Goal: Information Seeking & Learning: Compare options

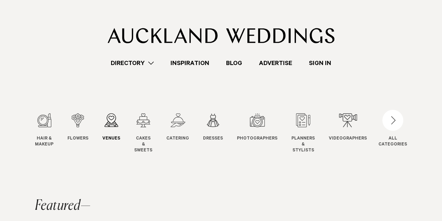
click at [109, 134] on link "Venues Venues" at bounding box center [111, 127] width 18 height 29
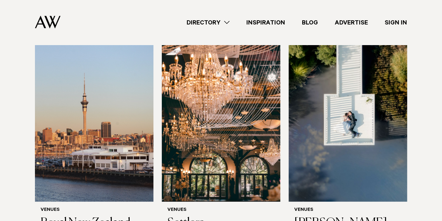
scroll to position [724, 0]
click at [237, 127] on img at bounding box center [221, 121] width 118 height 159
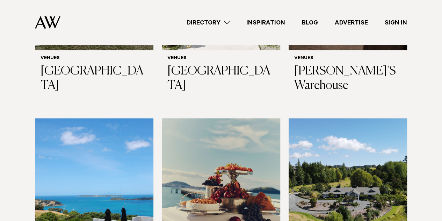
scroll to position [3166, 0]
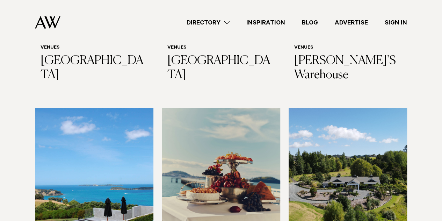
click at [156, 35] on div "Directory Hair & Makeup Flowers Venues Cakes & Sweets" at bounding box center [236, 22] width 341 height 45
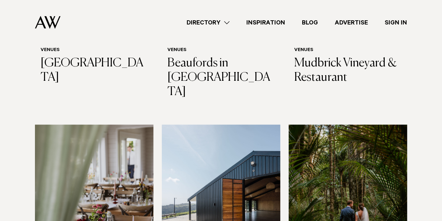
scroll to position [1812, 0]
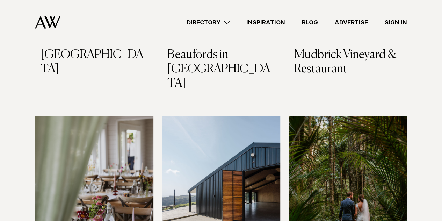
drag, startPoint x: 210, startPoint y: 132, endPoint x: 416, endPoint y: 127, distance: 205.6
click at [416, 127] on div "Wedding Venues in Auckland Your wedding venue sets the tone for your entire day…" at bounding box center [221, 101] width 430 height 3644
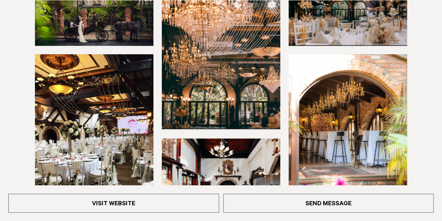
scroll to position [181, 0]
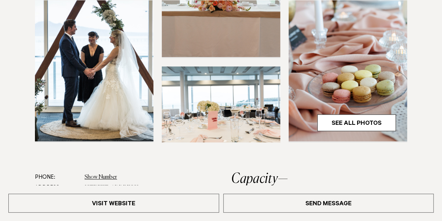
scroll to position [228, 0]
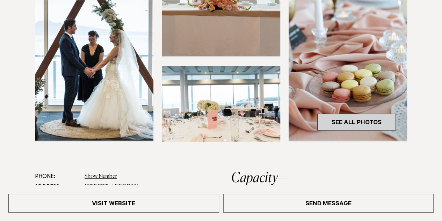
click at [326, 124] on link "See All Photos" at bounding box center [356, 121] width 79 height 17
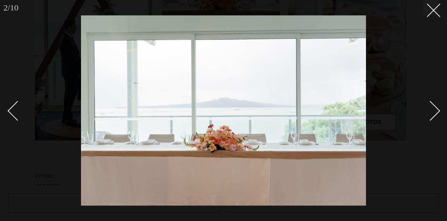
click at [420, 28] on div at bounding box center [223, 110] width 447 height 221
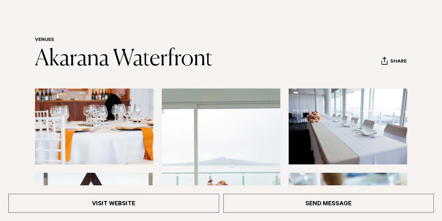
scroll to position [38, 0]
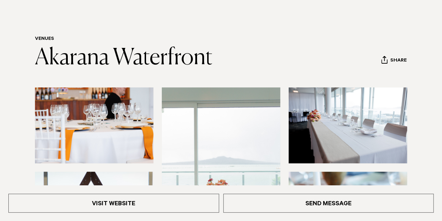
click at [346, 114] on img at bounding box center [347, 125] width 118 height 76
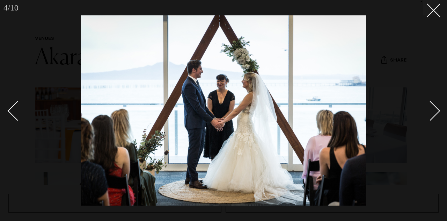
click at [403, 55] on div at bounding box center [223, 110] width 447 height 221
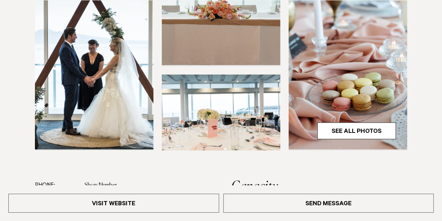
scroll to position [225, 0]
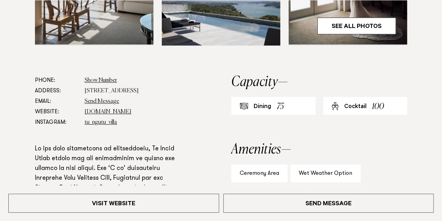
scroll to position [325, 0]
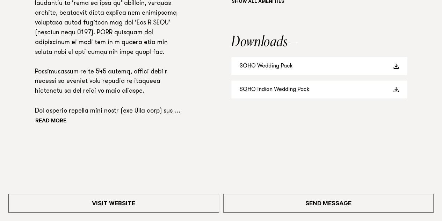
scroll to position [570, 0]
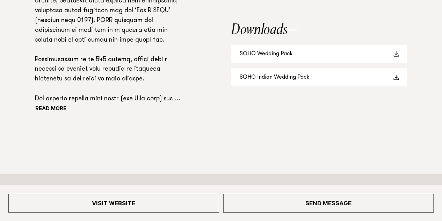
click at [310, 57] on link "SOHO Wedding Pack" at bounding box center [319, 54] width 176 height 18
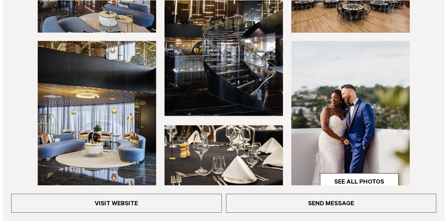
scroll to position [174, 0]
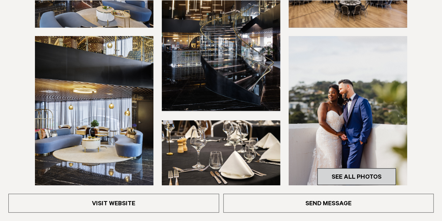
click at [335, 175] on link "See All Photos" at bounding box center [356, 176] width 79 height 17
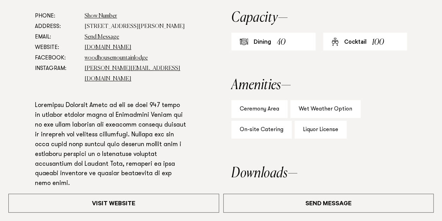
scroll to position [416, 0]
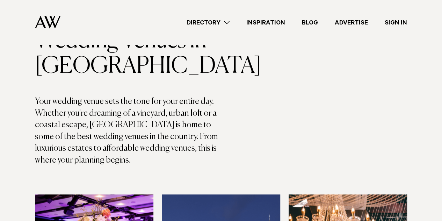
scroll to position [31, 0]
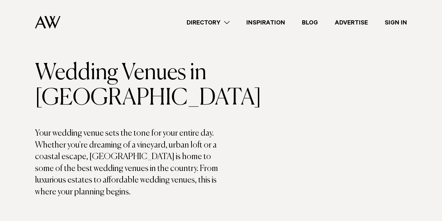
click at [217, 20] on link "Directory" at bounding box center [208, 22] width 60 height 9
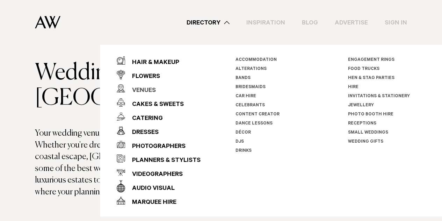
click at [148, 91] on div "Venues" at bounding box center [140, 91] width 31 height 14
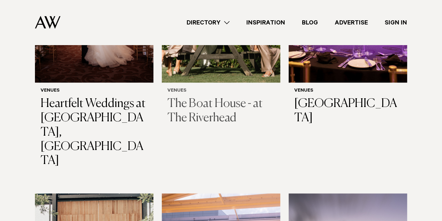
scroll to position [333, 0]
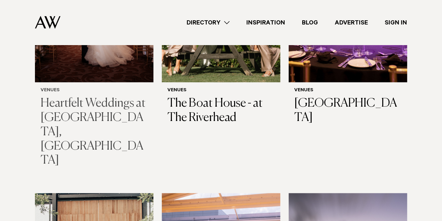
click at [126, 110] on h3 "Heartfelt Weddings at [GEOGRAPHIC_DATA], [GEOGRAPHIC_DATA]" at bounding box center [93, 131] width 107 height 71
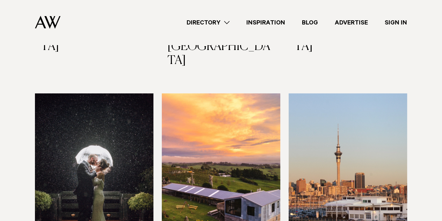
scroll to position [1388, 0]
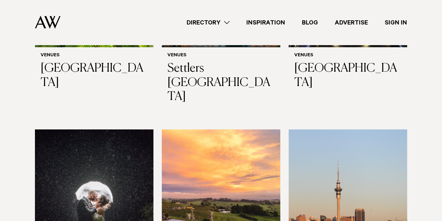
click at [210, 145] on img at bounding box center [221, 208] width 118 height 159
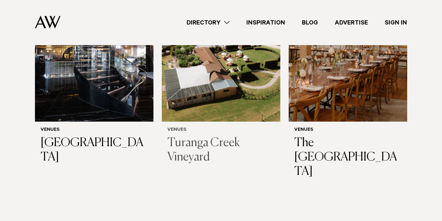
scroll to position [3581, 0]
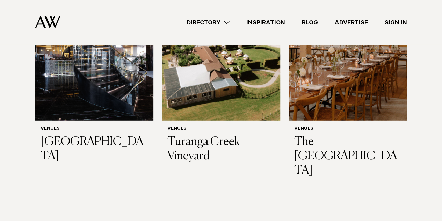
click at [211, 23] on link "Directory" at bounding box center [208, 22] width 60 height 9
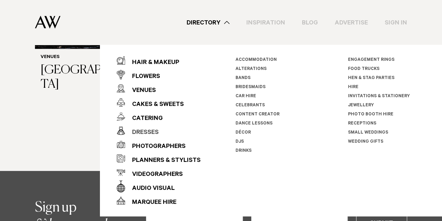
scroll to position [3653, 0]
click at [159, 190] on div "Audio Visual" at bounding box center [150, 188] width 50 height 14
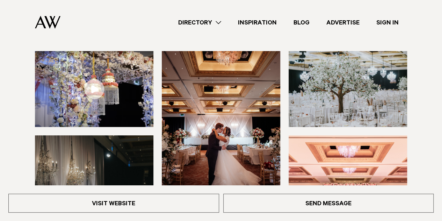
scroll to position [118, 0]
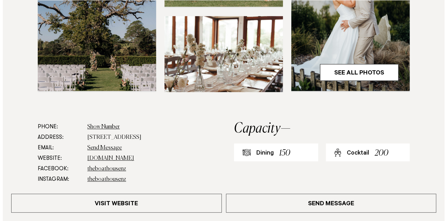
scroll to position [303, 0]
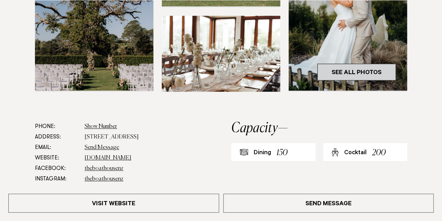
click at [336, 67] on link "See All Photos" at bounding box center [356, 72] width 79 height 17
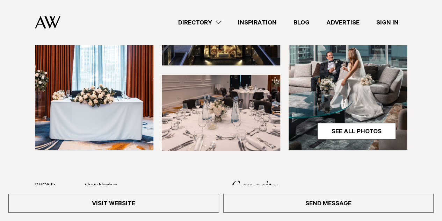
scroll to position [203, 0]
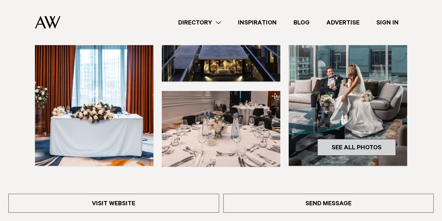
click at [343, 155] on link "See All Photos" at bounding box center [356, 147] width 79 height 17
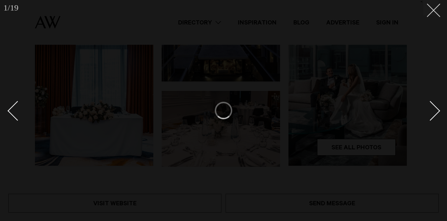
click at [438, 13] on button at bounding box center [430, 7] width 15 height 15
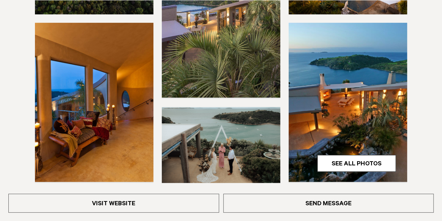
scroll to position [379, 0]
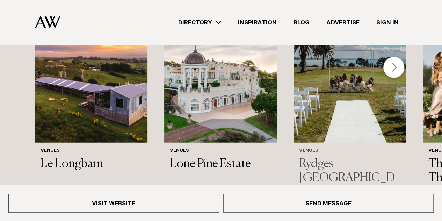
scroll to position [827, 0]
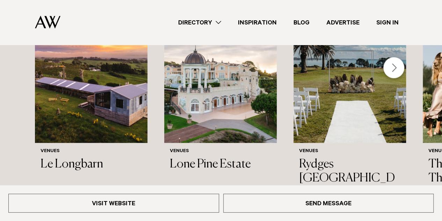
click at [399, 57] on div "Next slide" at bounding box center [393, 67] width 21 height 21
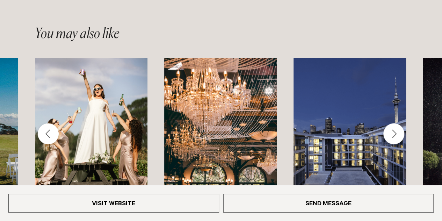
scroll to position [792, 0]
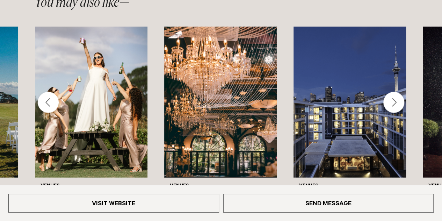
click at [390, 92] on div "Next slide" at bounding box center [393, 102] width 21 height 21
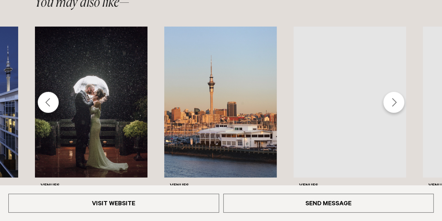
click at [390, 92] on div "Next slide" at bounding box center [393, 102] width 21 height 21
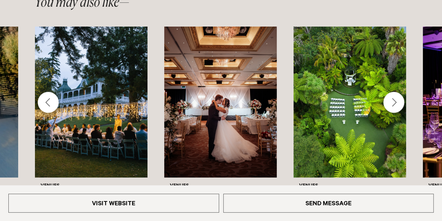
click at [390, 92] on div "Next slide" at bounding box center [393, 102] width 21 height 21
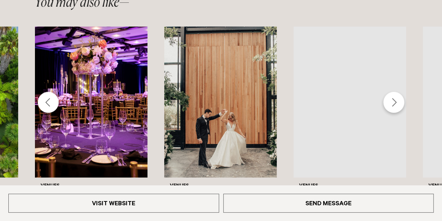
click at [390, 92] on div "Next slide" at bounding box center [393, 102] width 21 height 21
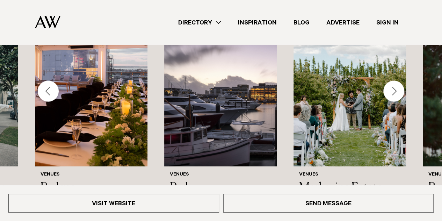
scroll to position [799, 0]
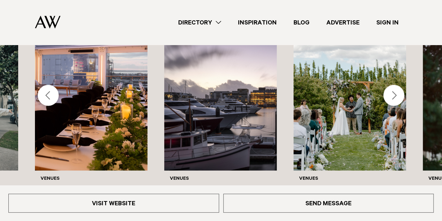
click at [395, 85] on div "Next slide" at bounding box center [393, 95] width 21 height 21
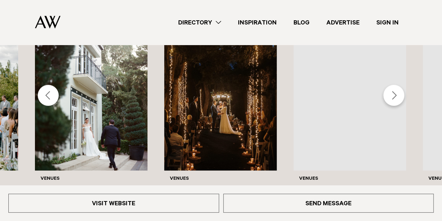
click at [394, 85] on div "Next slide" at bounding box center [393, 95] width 21 height 21
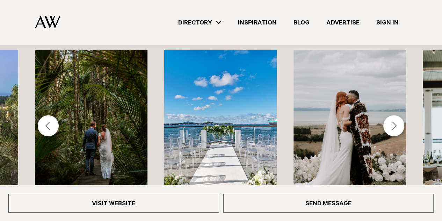
scroll to position [769, 0]
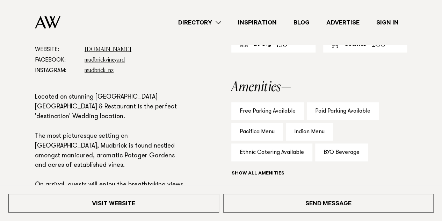
scroll to position [412, 0]
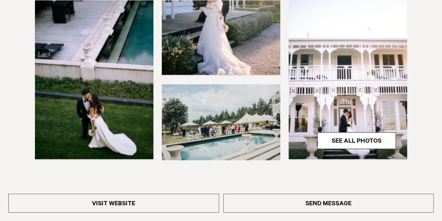
scroll to position [218, 0]
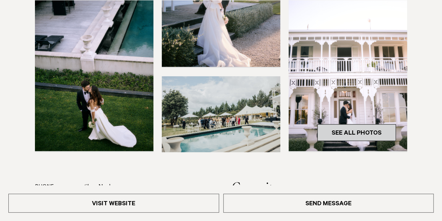
click at [334, 137] on link "See All Photos" at bounding box center [356, 132] width 79 height 17
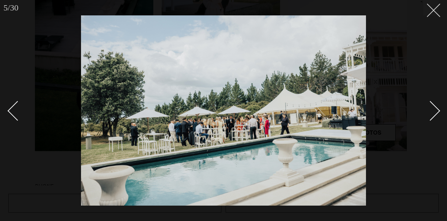
click at [425, 12] on button at bounding box center [430, 7] width 15 height 15
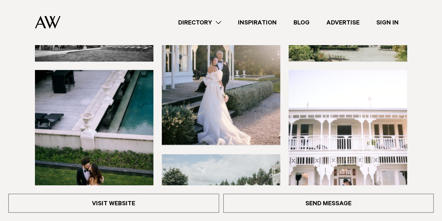
scroll to position [139, 0]
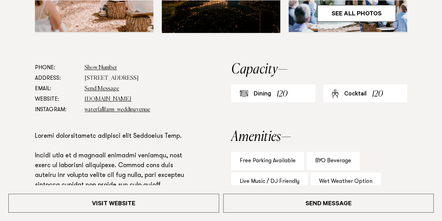
scroll to position [341, 0]
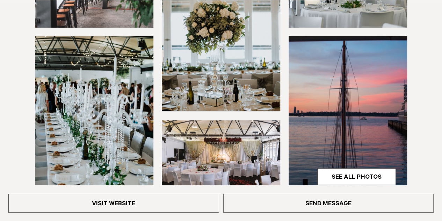
scroll to position [174, 0]
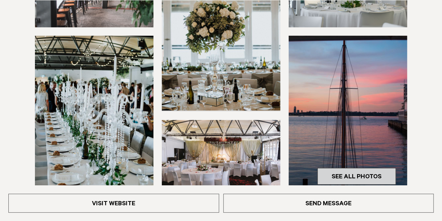
click at [356, 168] on link "See All Photos" at bounding box center [356, 176] width 79 height 17
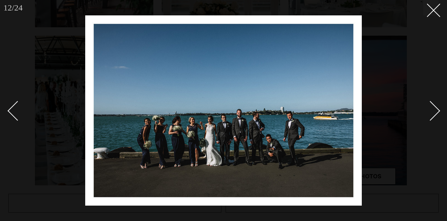
click at [427, 16] on div at bounding box center [223, 110] width 447 height 221
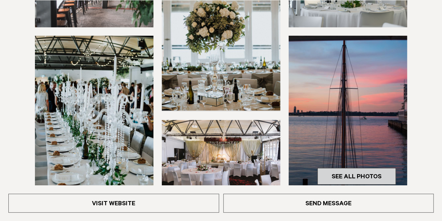
click at [333, 173] on link "See All Photos" at bounding box center [356, 176] width 79 height 17
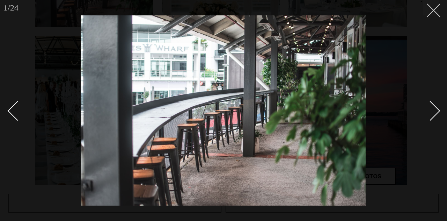
click at [432, 14] on button at bounding box center [430, 7] width 15 height 15
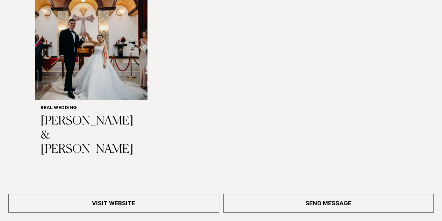
scroll to position [1088, 0]
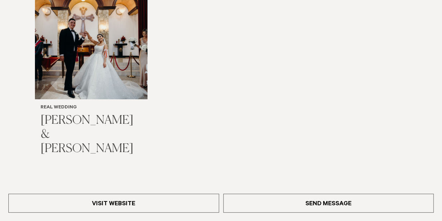
click at [89, 71] on img "1 / 1" at bounding box center [91, 43] width 112 height 112
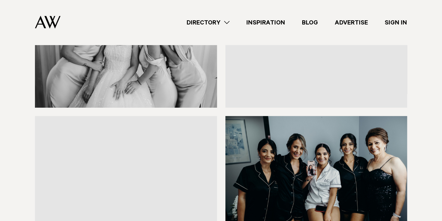
scroll to position [1276, 0]
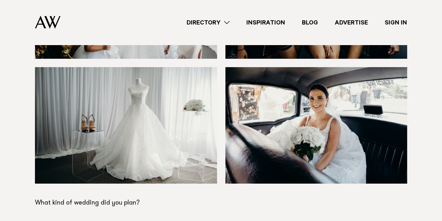
drag, startPoint x: 121, startPoint y: 181, endPoint x: 281, endPoint y: 159, distance: 161.7
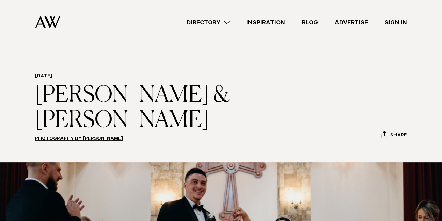
scroll to position [0, 0]
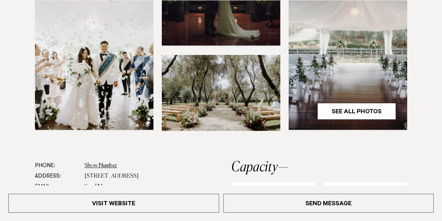
scroll to position [239, 0]
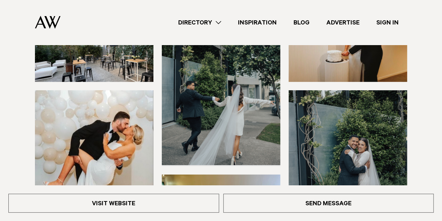
scroll to position [118, 0]
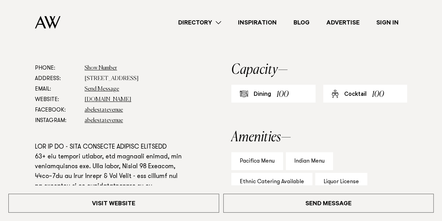
scroll to position [336, 0]
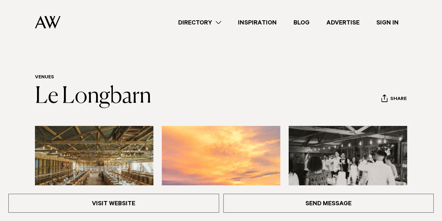
drag, startPoint x: 0, startPoint y: 0, endPoint x: 146, endPoint y: 80, distance: 166.2
click at [146, 80] on h6 "Venues" at bounding box center [93, 77] width 116 height 7
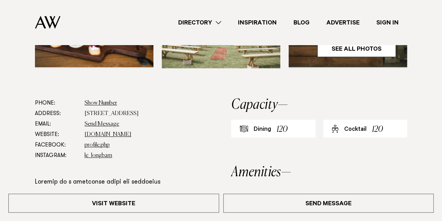
scroll to position [298, 0]
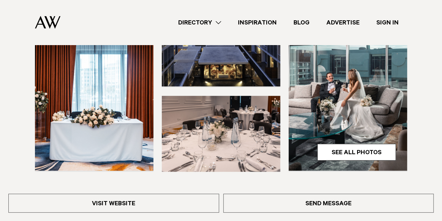
scroll to position [198, 0]
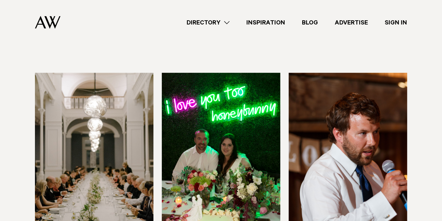
scroll to position [257, 0]
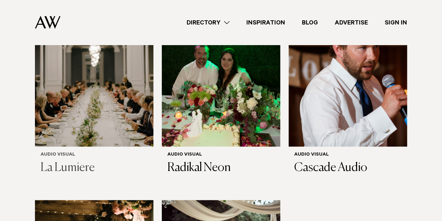
click at [59, 129] on img at bounding box center [94, 66] width 118 height 159
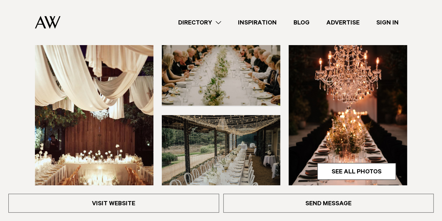
scroll to position [78, 0]
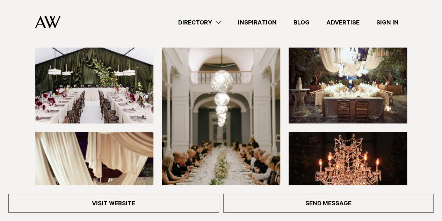
click at [48, 28] on img at bounding box center [47, 22] width 25 height 13
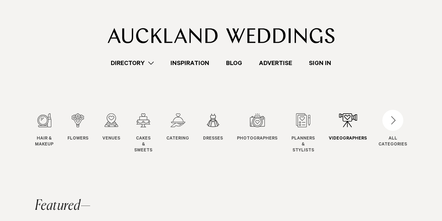
click at [340, 131] on link "Videographers Video" at bounding box center [347, 127] width 38 height 29
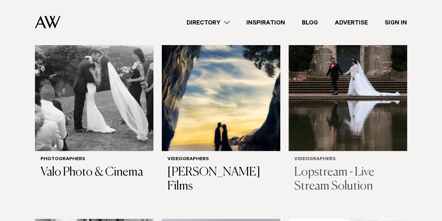
scroll to position [999, 0]
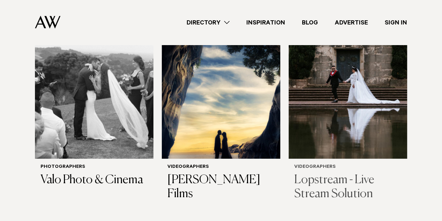
click at [327, 164] on div "Videographers Lopstream - Live Stream Solution" at bounding box center [347, 182] width 107 height 37
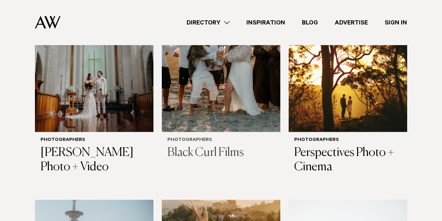
scroll to position [333, 0]
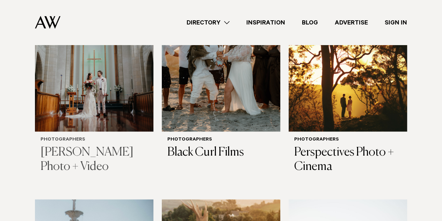
click at [72, 131] on div "Photographers Chris Turner Photo + Video" at bounding box center [94, 155] width 118 height 48
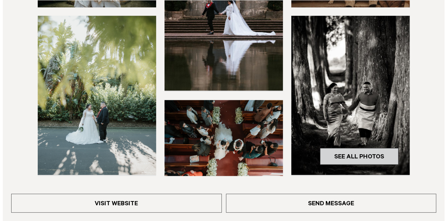
scroll to position [307, 0]
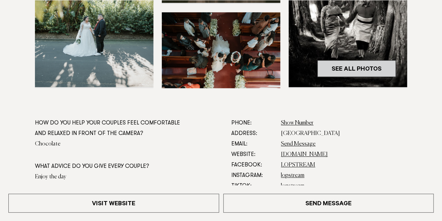
click at [348, 67] on link "See All Photos" at bounding box center [356, 68] width 79 height 17
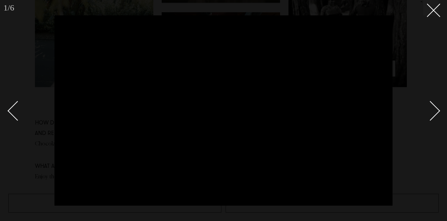
click at [436, 112] on div "Next slide" at bounding box center [430, 111] width 20 height 20
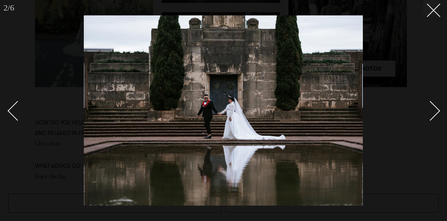
click at [436, 112] on div "Next slide" at bounding box center [430, 111] width 20 height 20
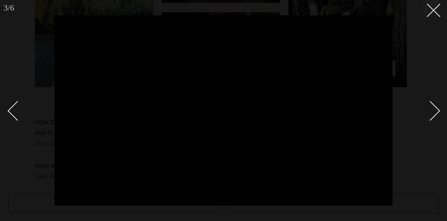
click at [436, 112] on div "Next slide" at bounding box center [430, 111] width 20 height 20
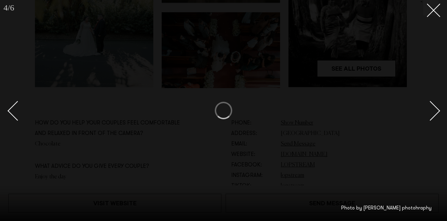
click at [436, 112] on div "Next slide" at bounding box center [430, 111] width 20 height 20
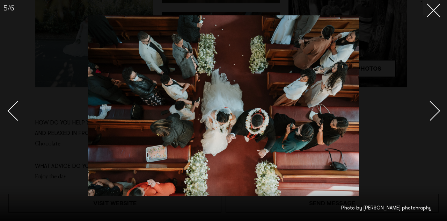
click at [436, 112] on div "Next slide" at bounding box center [430, 111] width 20 height 20
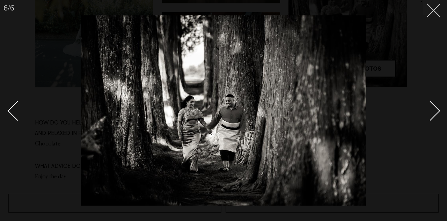
click at [435, 14] on button at bounding box center [430, 7] width 15 height 15
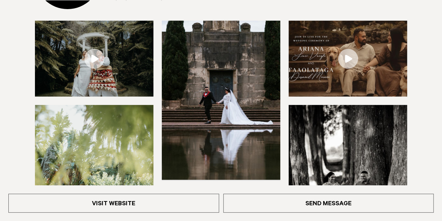
scroll to position [131, 0]
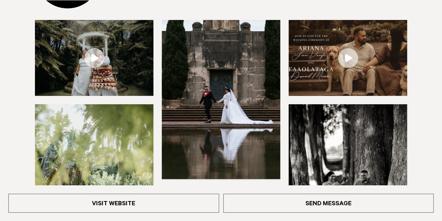
click at [103, 149] on img at bounding box center [94, 183] width 118 height 159
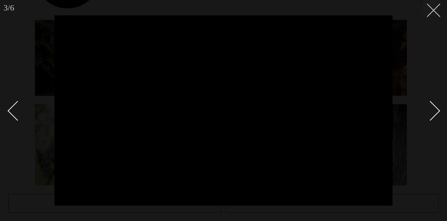
click at [434, 11] on icon at bounding box center [431, 7] width 8 height 8
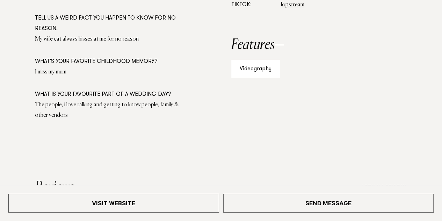
scroll to position [503, 0]
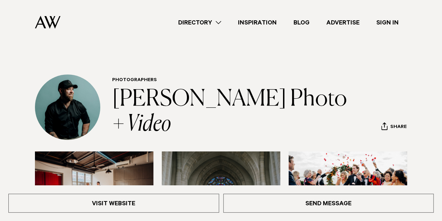
click at [212, 18] on link "Directory" at bounding box center [200, 22] width 60 height 9
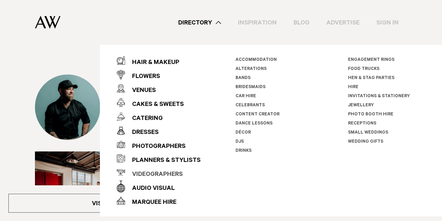
click at [151, 169] on div "Videographers" at bounding box center [154, 175] width 58 height 14
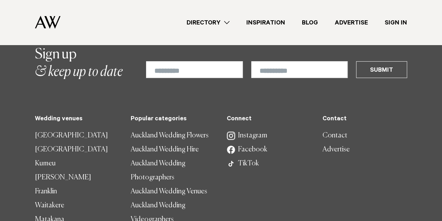
scroll to position [1483, 0]
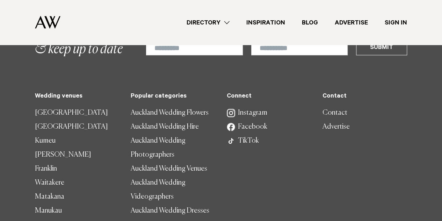
click at [50, 20] on img at bounding box center [47, 22] width 25 height 13
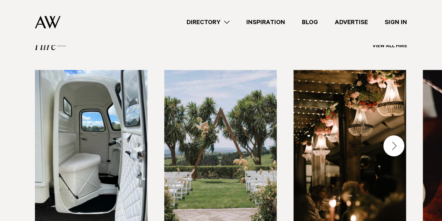
scroll to position [1411, 0]
click at [395, 135] on div "Next slide" at bounding box center [393, 145] width 21 height 21
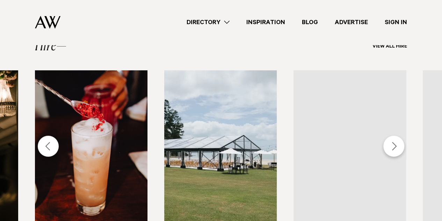
click at [395, 135] on div "Next slide" at bounding box center [393, 145] width 21 height 21
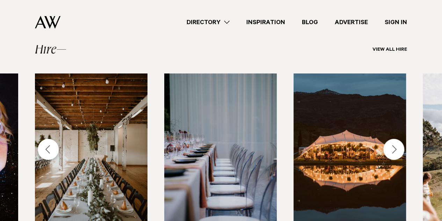
scroll to position [1408, 0]
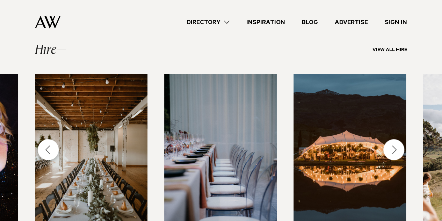
click at [389, 139] on div "Next slide" at bounding box center [393, 149] width 21 height 21
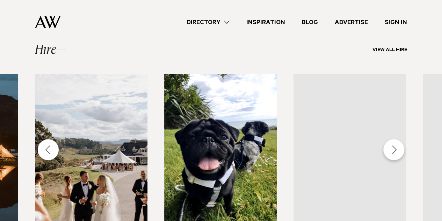
click at [389, 139] on div "Next slide" at bounding box center [393, 149] width 21 height 21
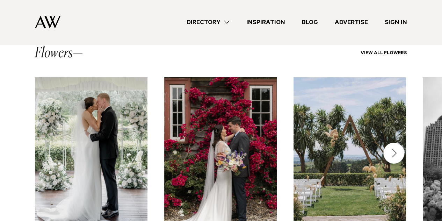
scroll to position [1095, 0]
click at [396, 143] on div "Next slide" at bounding box center [393, 153] width 21 height 21
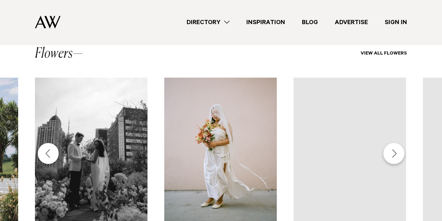
click at [396, 143] on div "Next slide" at bounding box center [393, 153] width 21 height 21
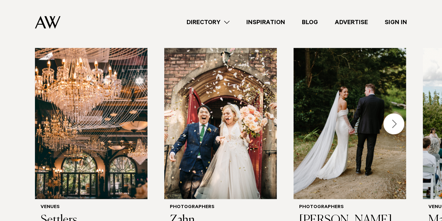
scroll to position [0, 0]
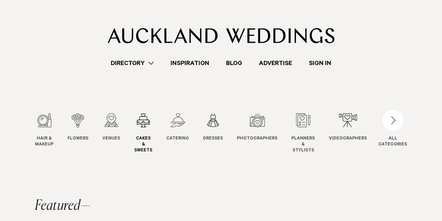
click at [140, 133] on link "Cakes & Sweets Cakes" at bounding box center [143, 133] width 18 height 40
